Goal: Task Accomplishment & Management: Manage account settings

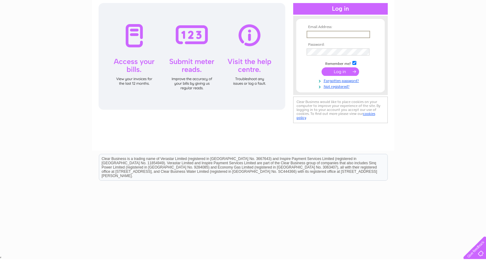
scroll to position [66, 0]
